Goal: Find specific page/section

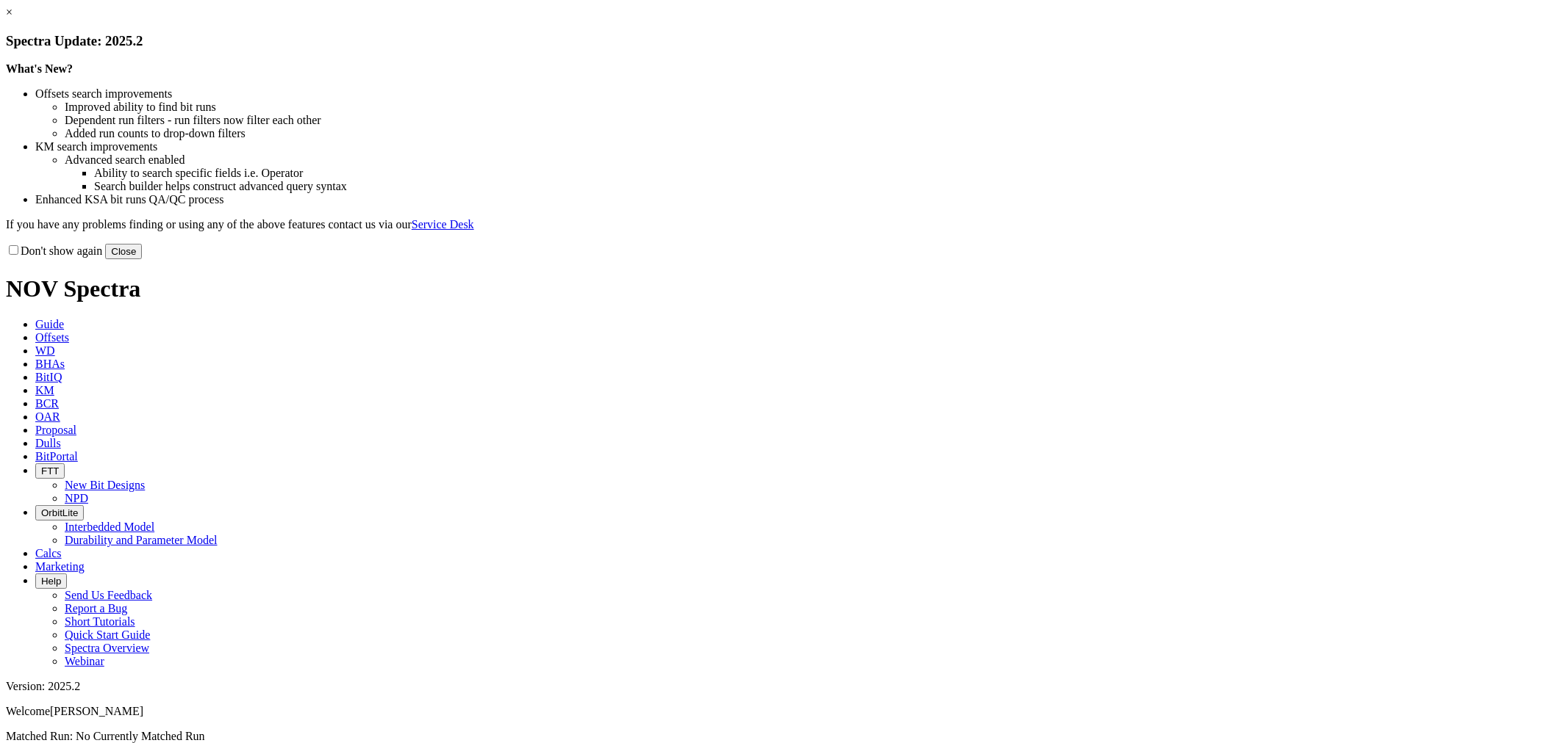
click at [142, 259] on button "Close" at bounding box center [123, 251] width 37 height 15
